Goal: Task Accomplishment & Management: Use online tool/utility

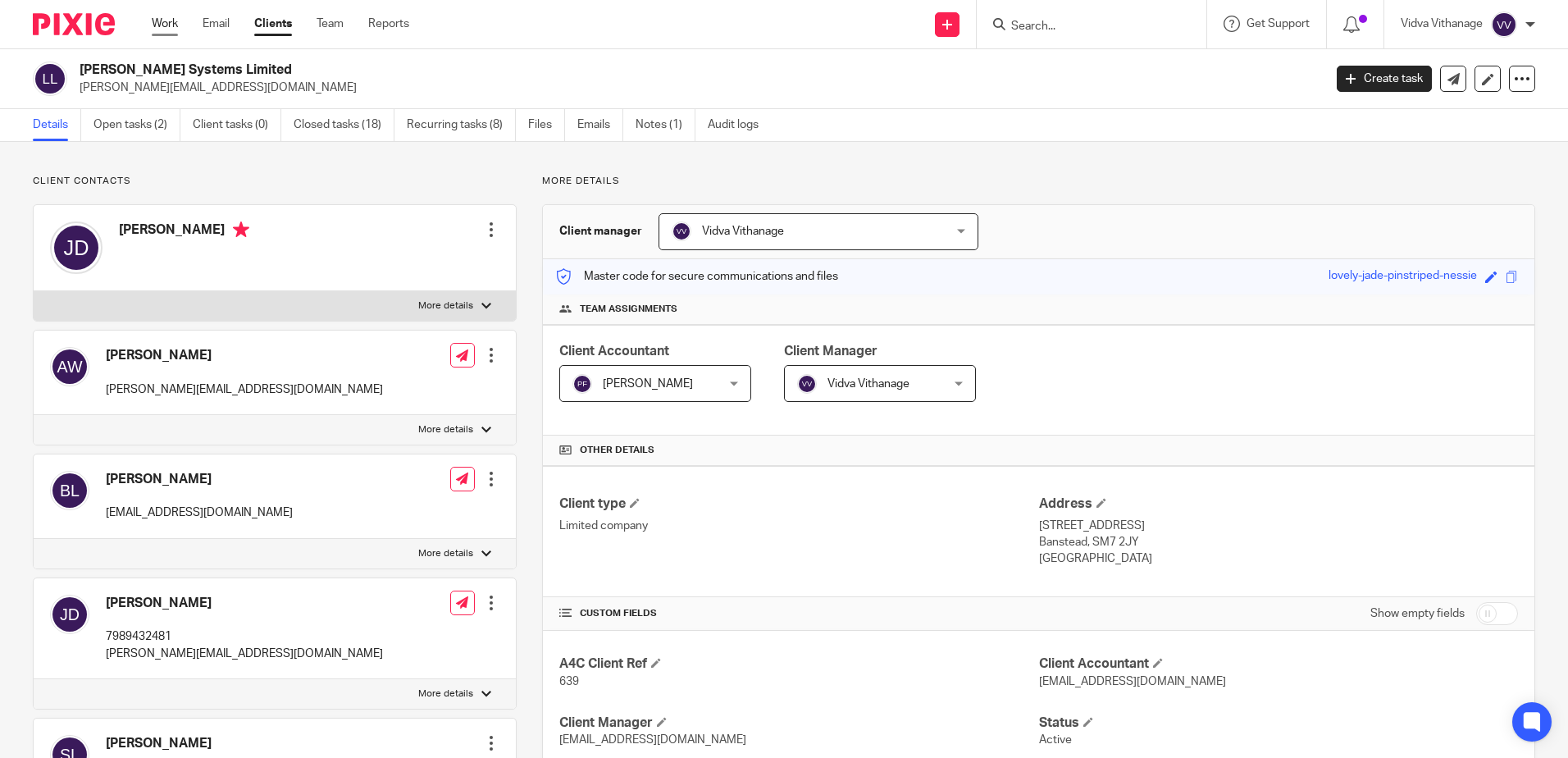
click at [162, 30] on link "Work" at bounding box center [164, 23] width 26 height 17
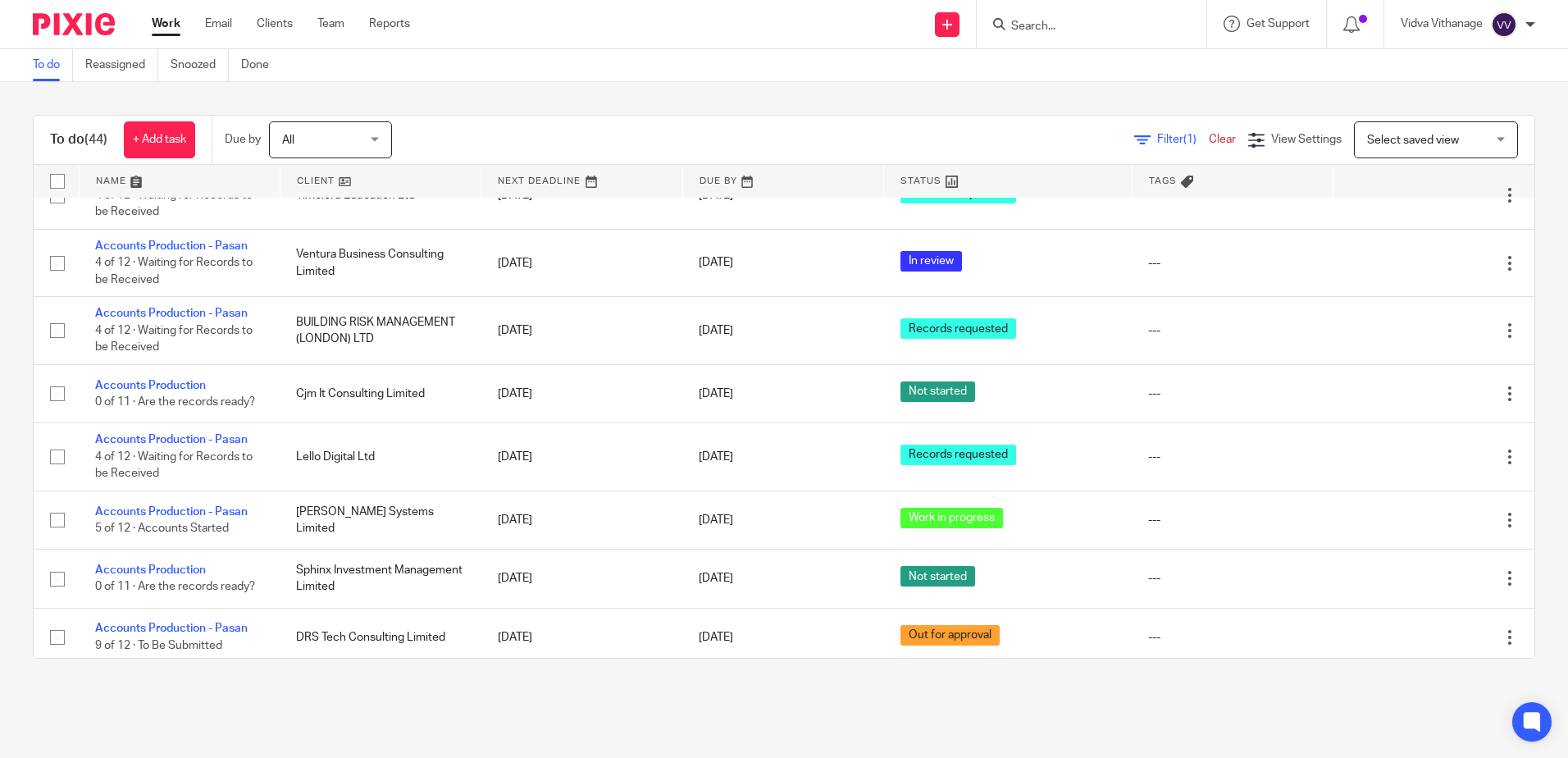
scroll to position [2565, 0]
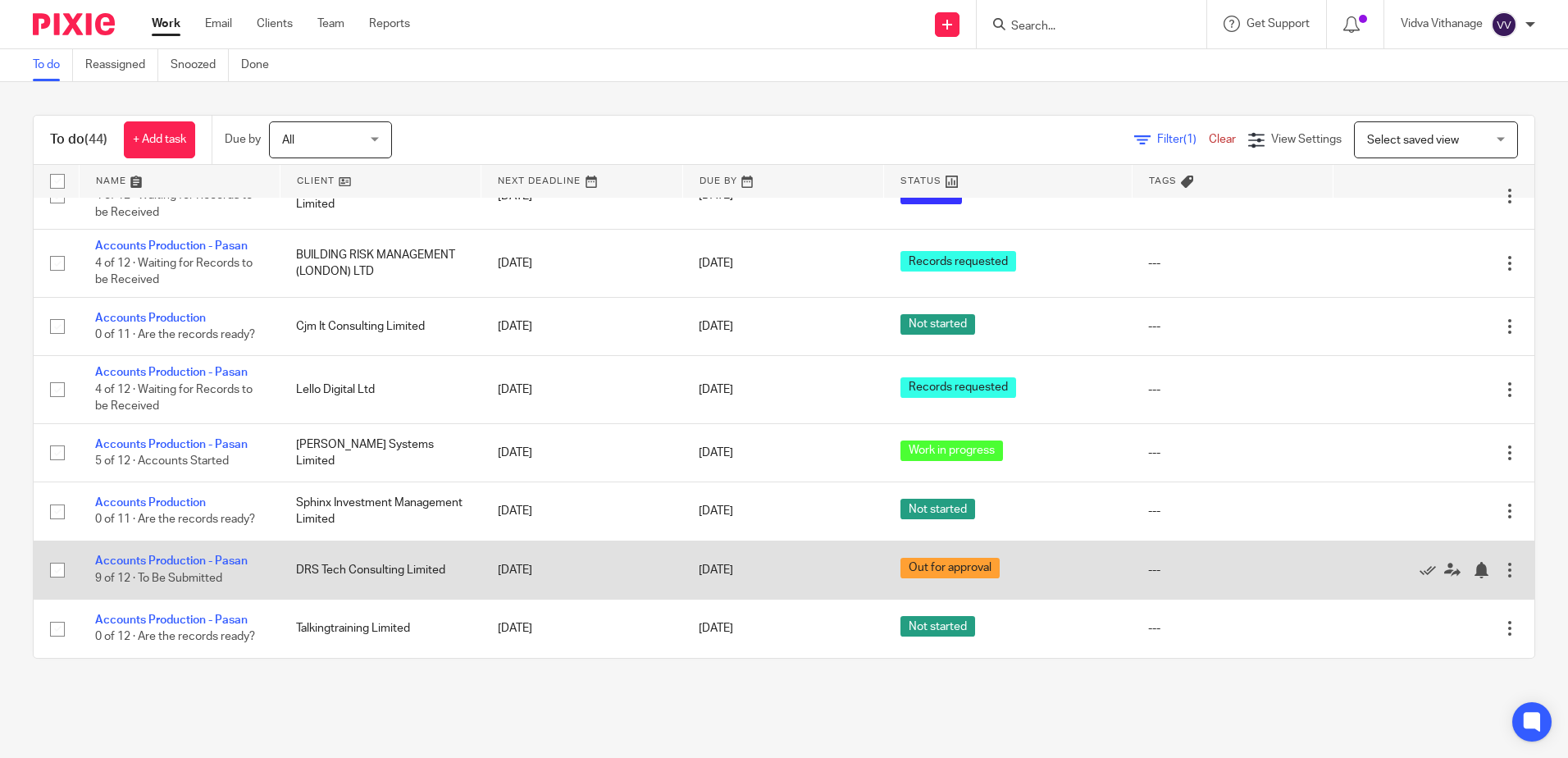
click at [603, 547] on td "30 Jan 2026" at bounding box center [581, 569] width 201 height 58
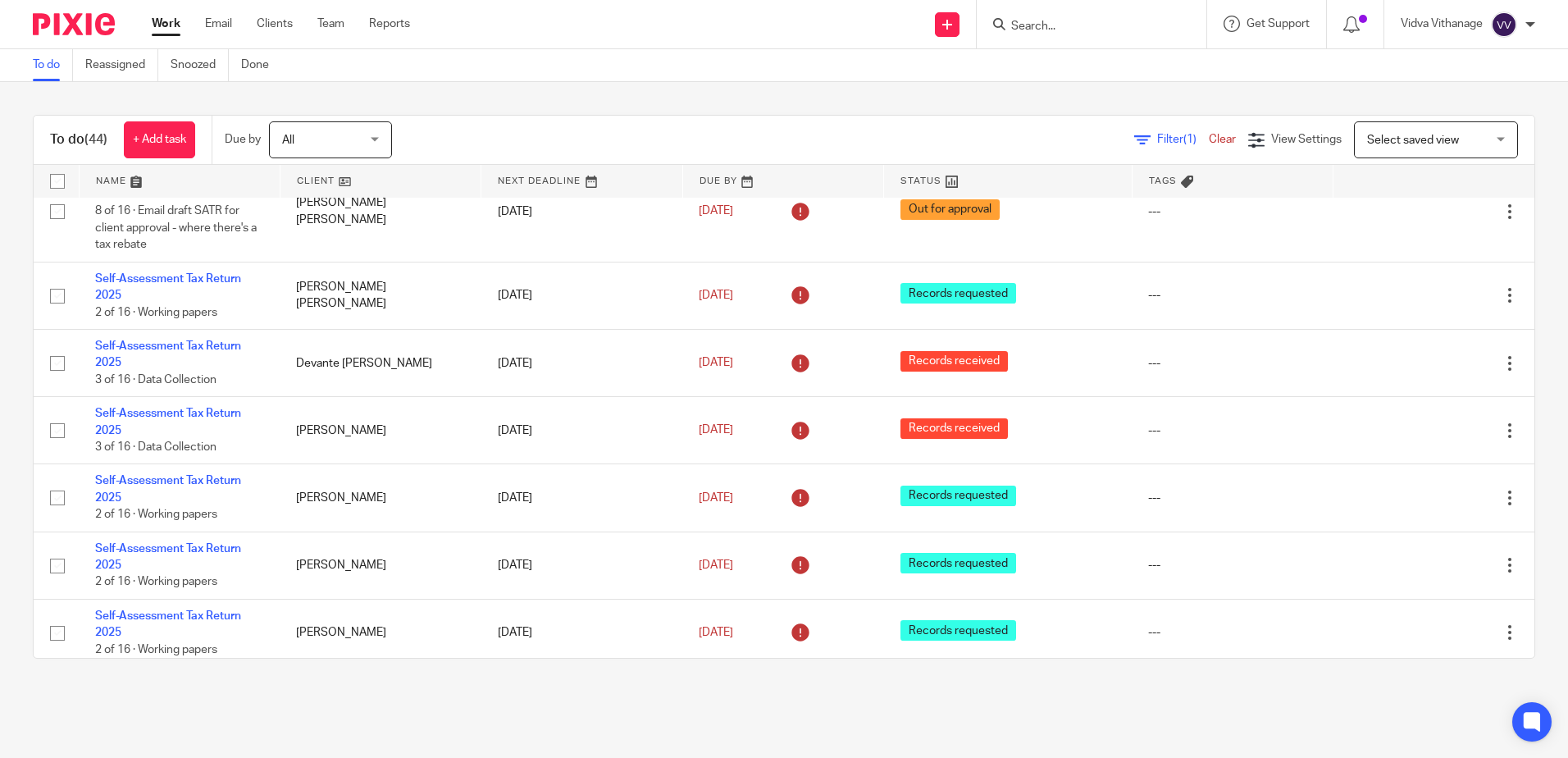
scroll to position [152, 0]
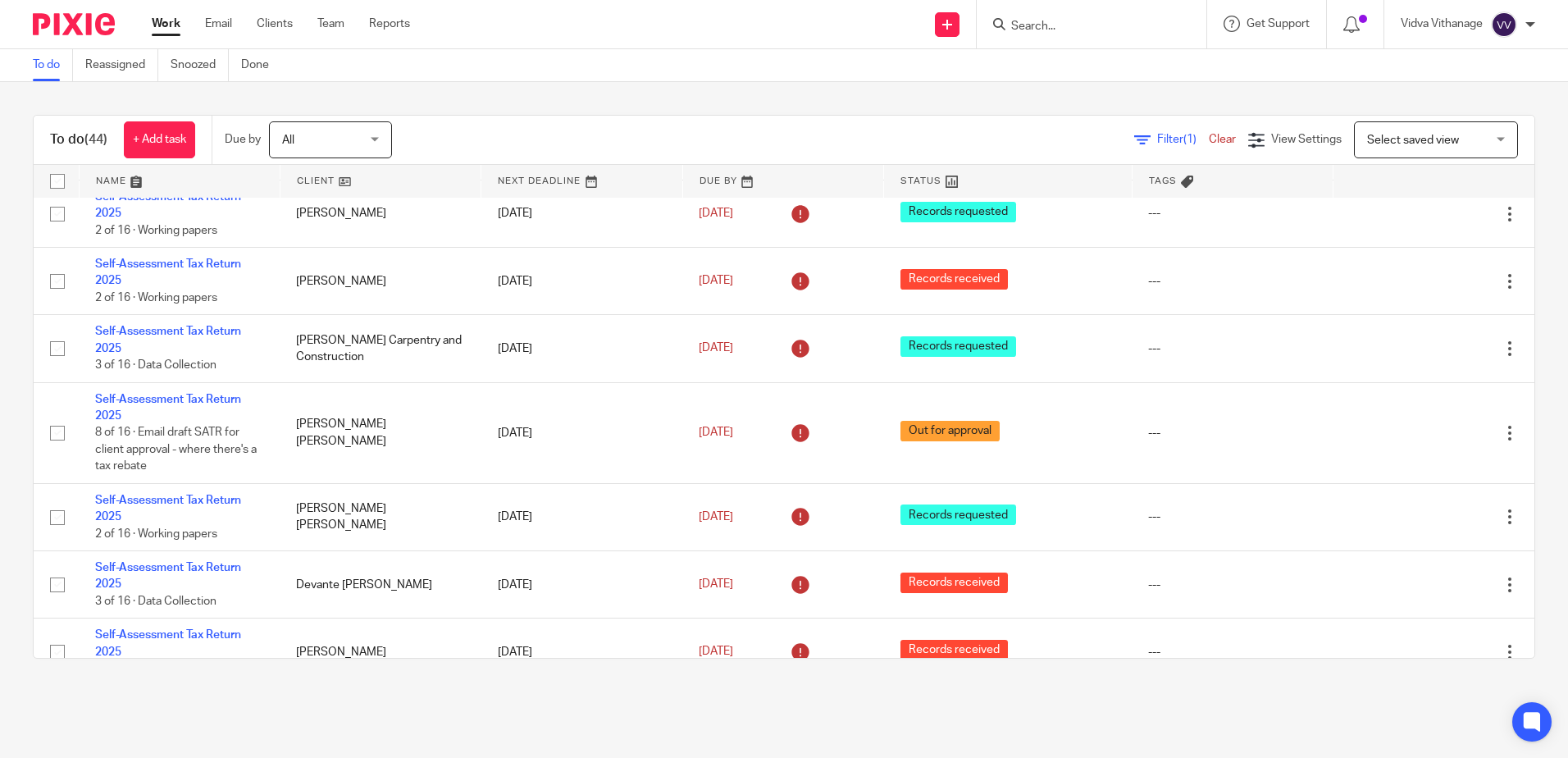
click at [1368, 156] on span "Select saved view" at bounding box center [1428, 139] width 120 height 35
click at [1158, 146] on div "Filter (1) Clear" at bounding box center [1191, 140] width 114 height 17
click at [1135, 132] on div "Filter (1) Clear" at bounding box center [1191, 140] width 114 height 17
click at [1135, 134] on div "Filter (1) Clear" at bounding box center [1191, 140] width 114 height 17
click at [1157, 137] on span "Filter (1)" at bounding box center [1183, 139] width 51 height 11
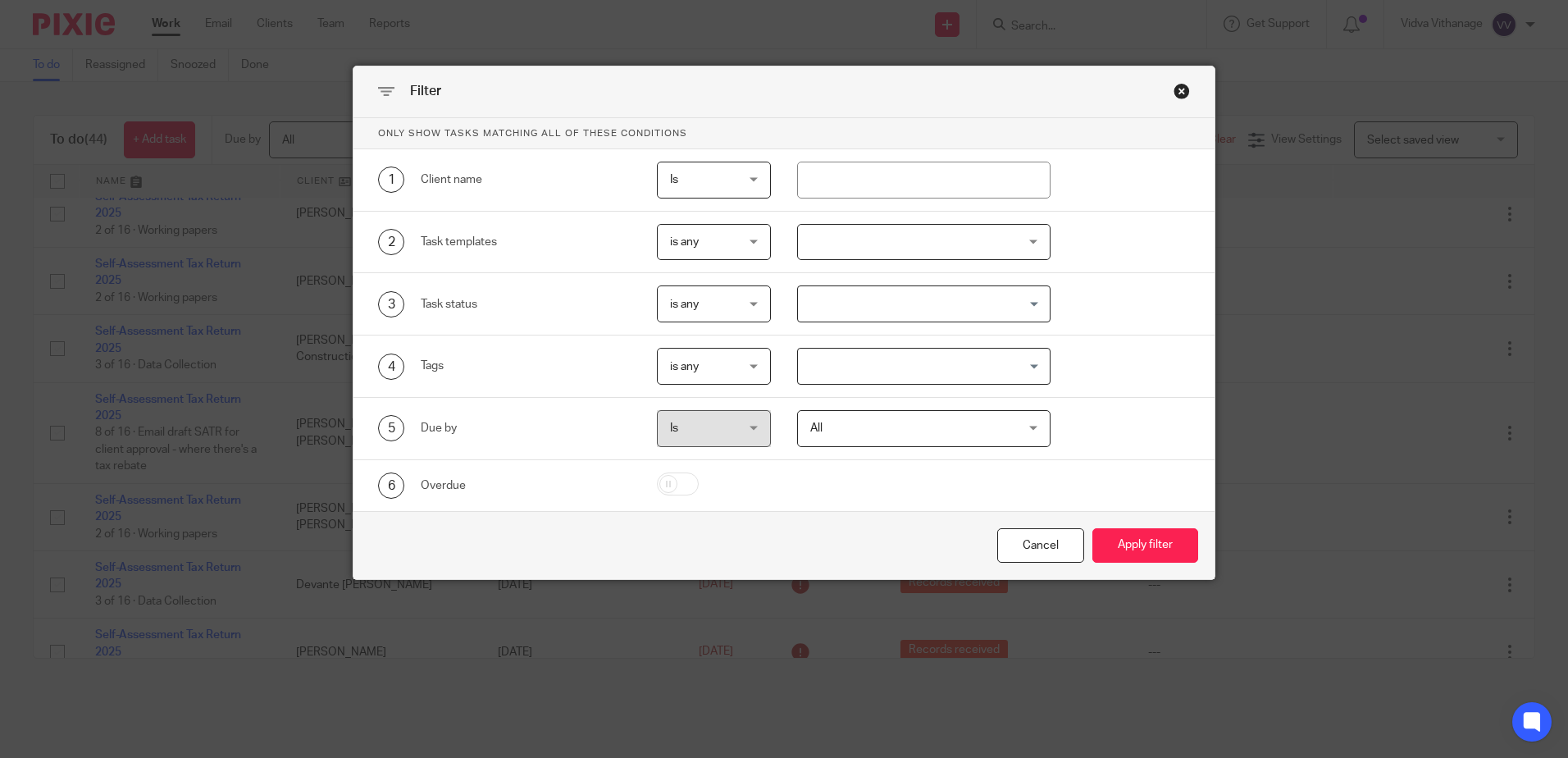
click at [800, 300] on input "Search for option" at bounding box center [920, 304] width 241 height 29
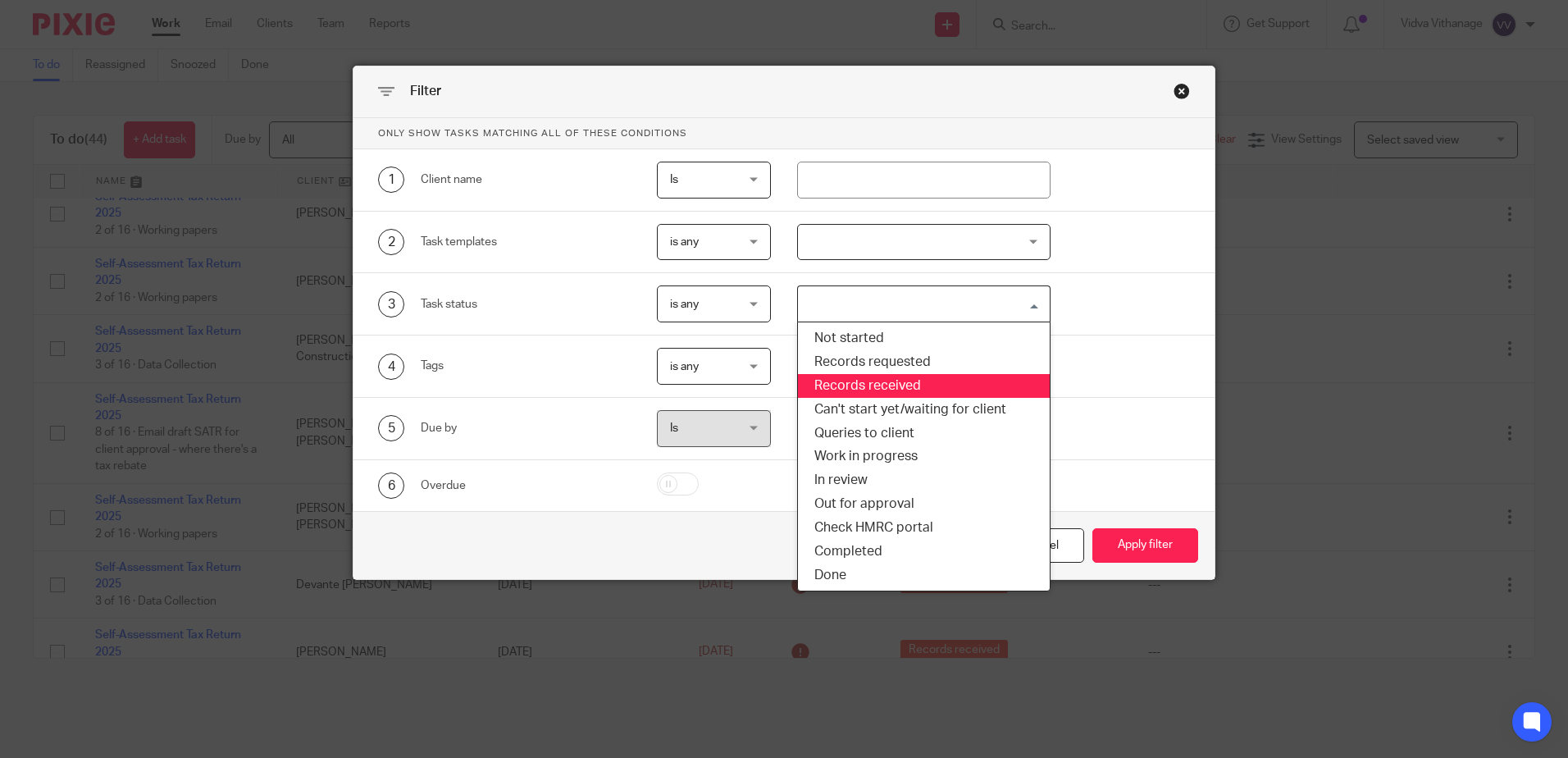
click at [889, 378] on li "Records received" at bounding box center [923, 386] width 251 height 23
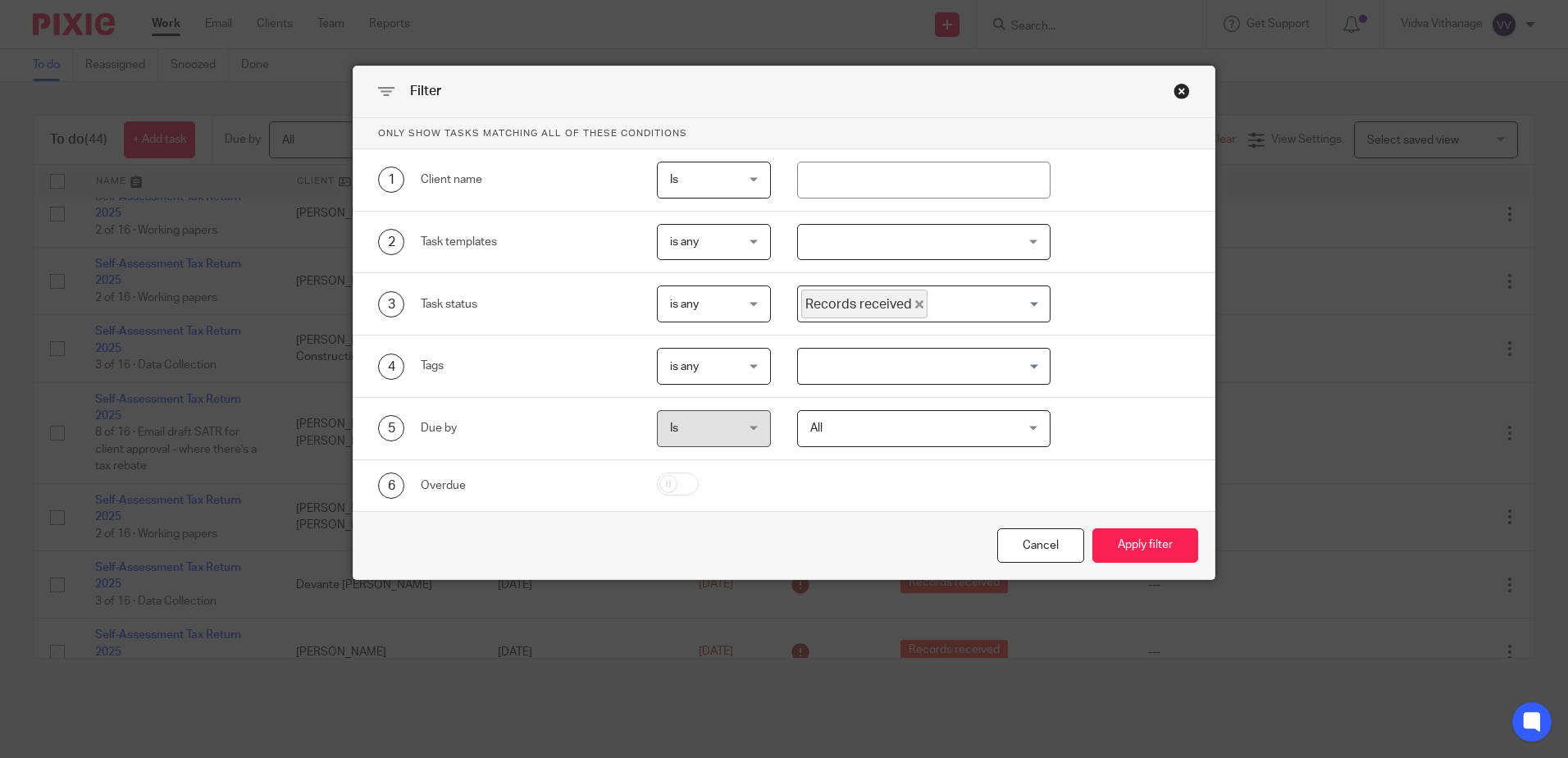
click at [722, 311] on span "is any" at bounding box center [710, 304] width 80 height 35
click at [713, 340] on li "is any" at bounding box center [707, 339] width 112 height 34
click at [1149, 537] on button "Apply filter" at bounding box center [1146, 546] width 106 height 36
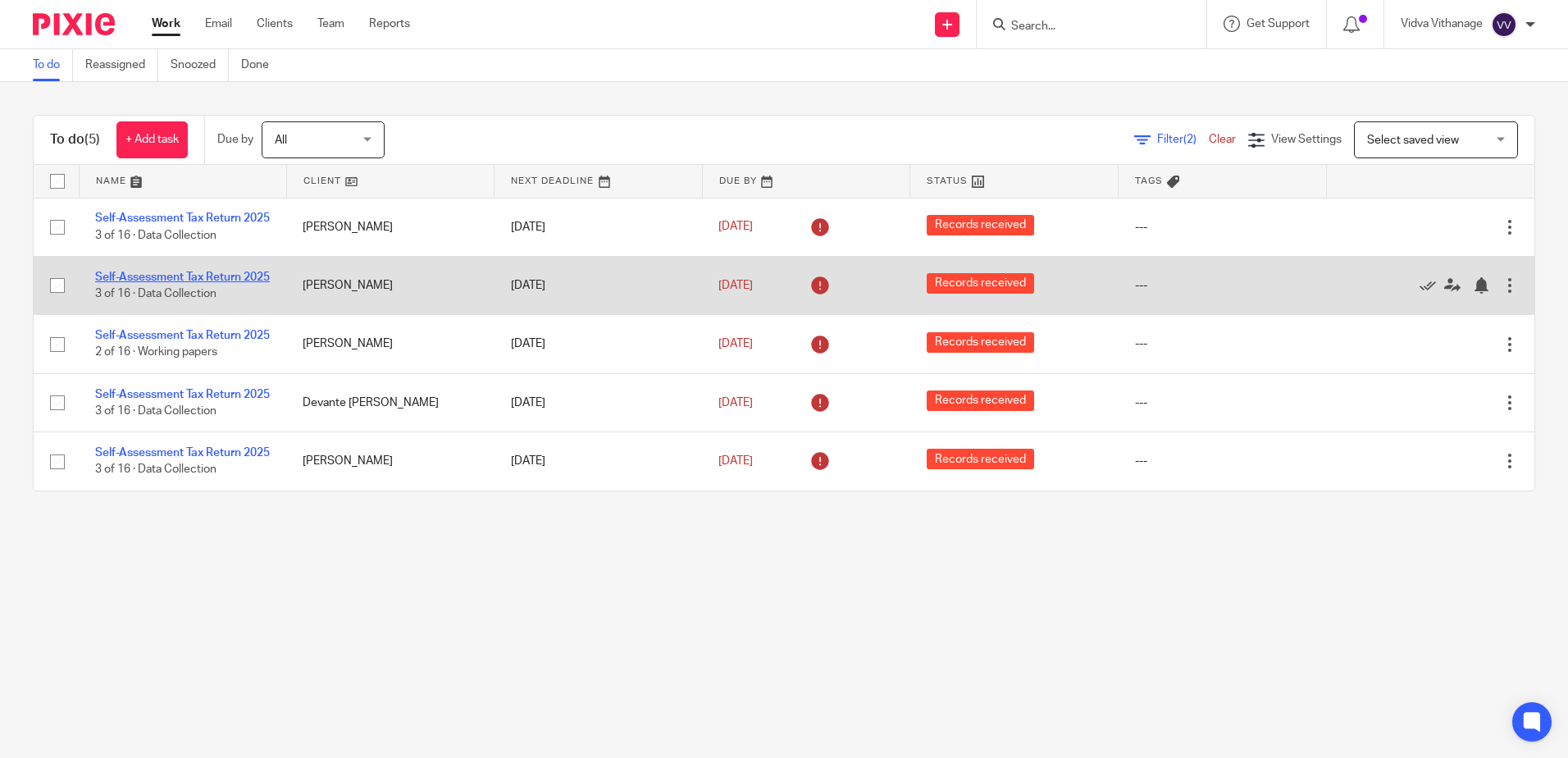
click at [220, 281] on link "Self-Assessment Tax Return 2025" at bounding box center [182, 277] width 175 height 11
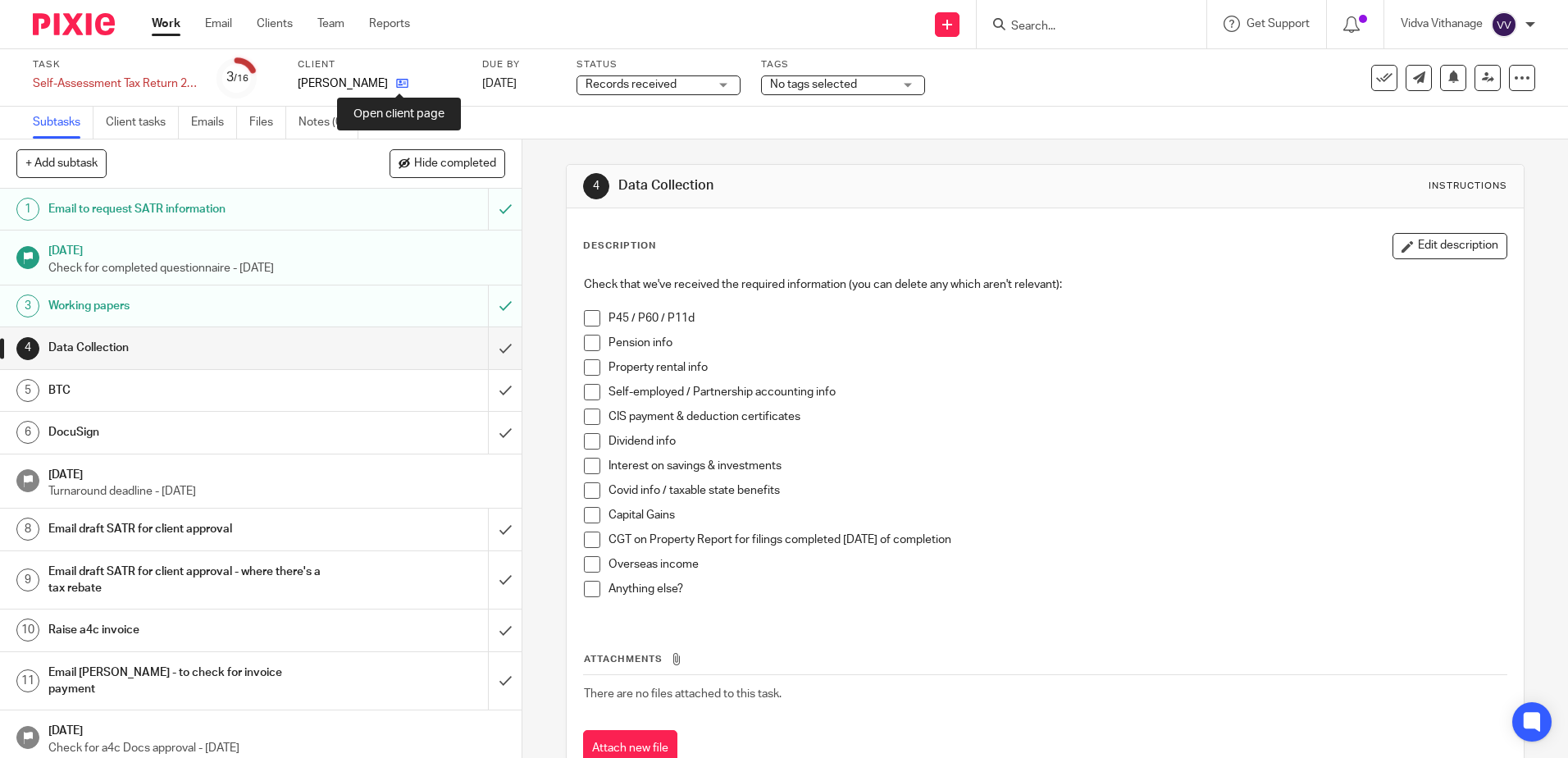
click at [404, 90] on icon at bounding box center [402, 84] width 12 height 12
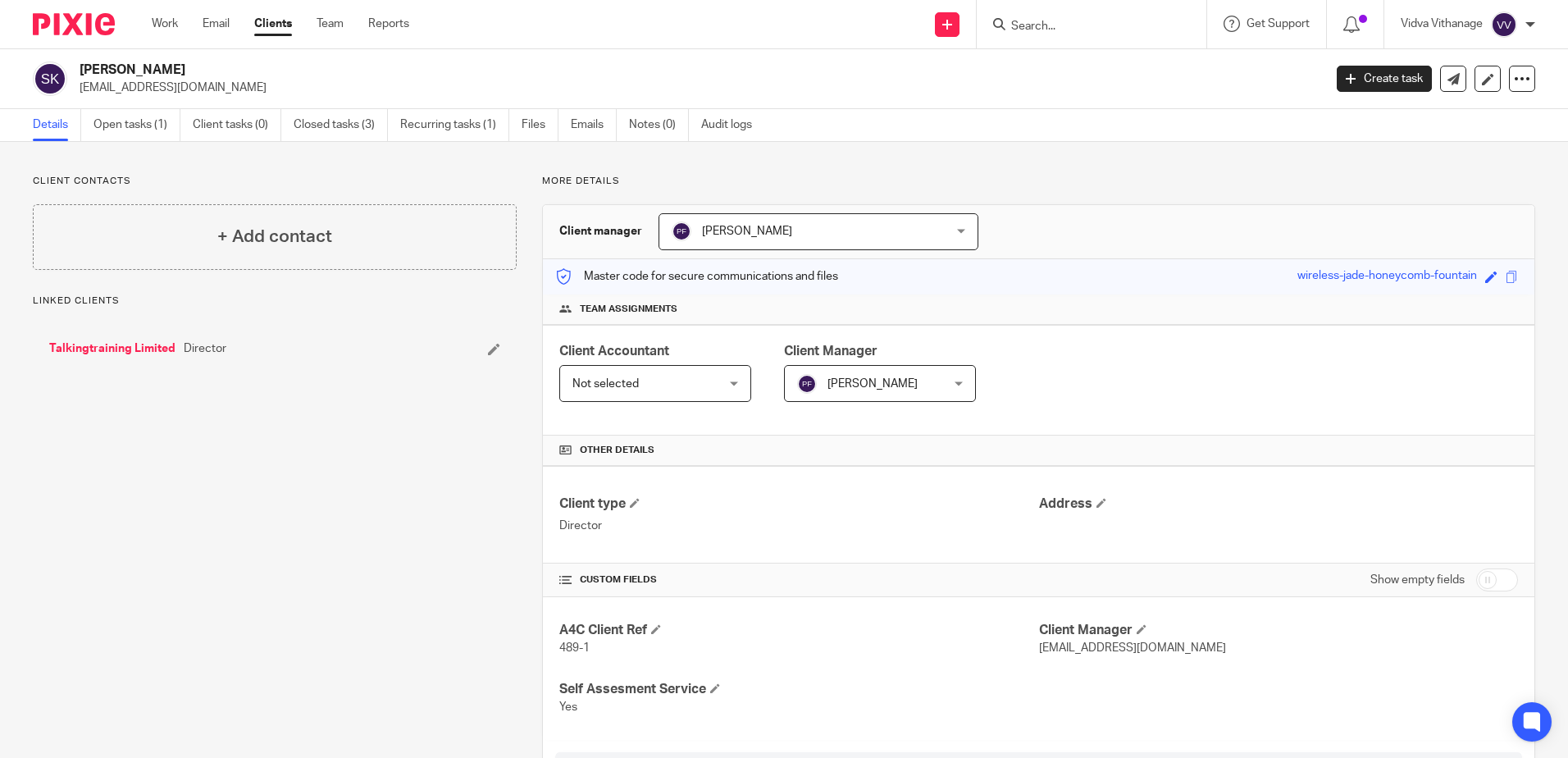
click at [129, 344] on link "Talkingtraining Limited" at bounding box center [112, 348] width 126 height 17
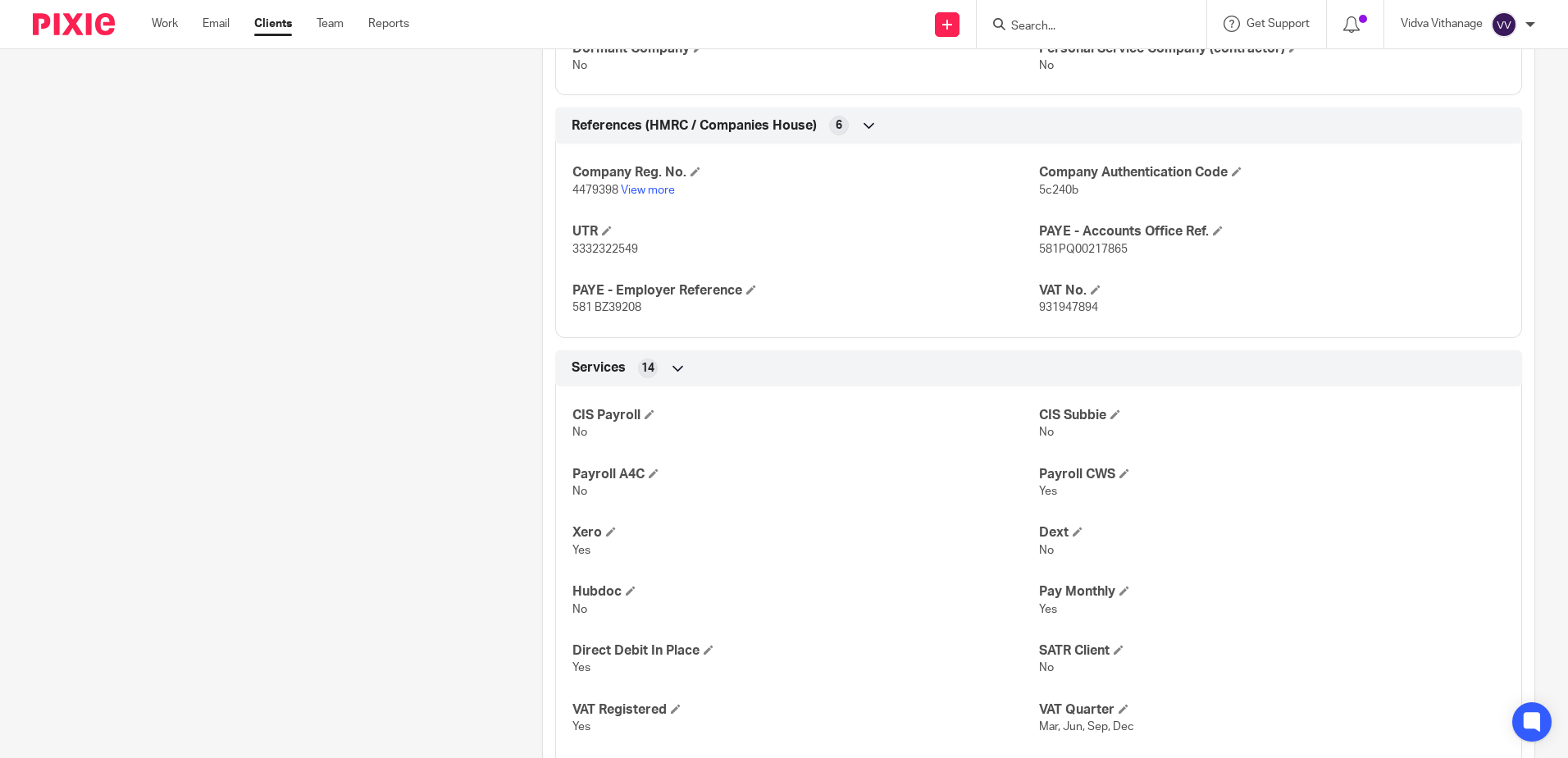
scroll to position [1110, 0]
